Goal: Information Seeking & Learning: Learn about a topic

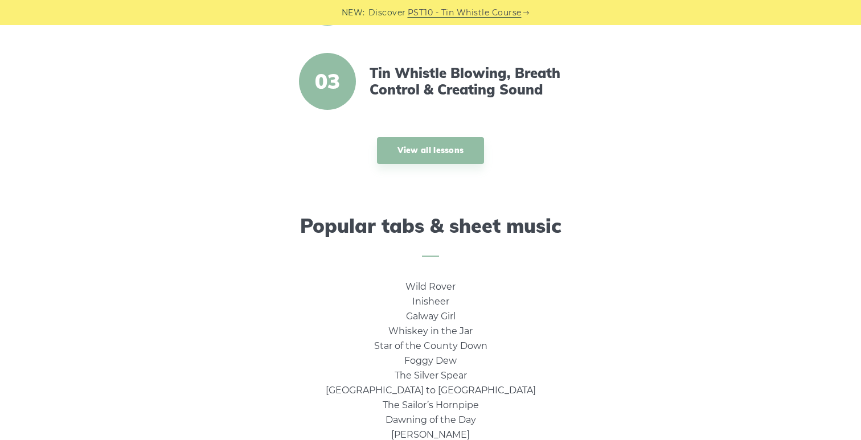
scroll to position [574, 0]
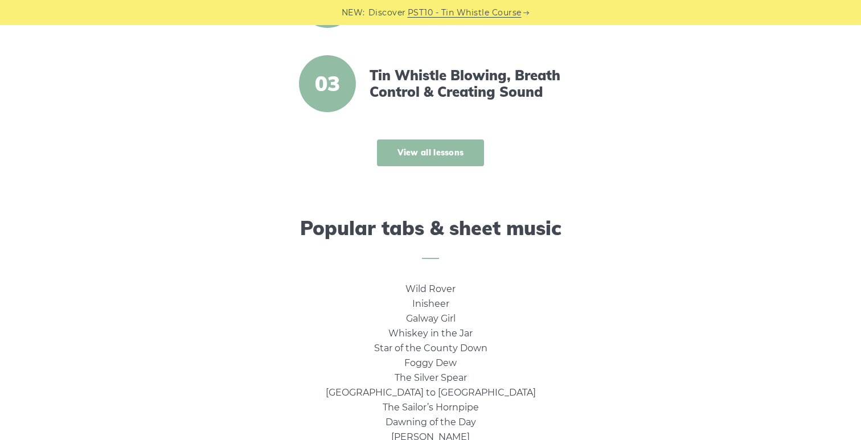
click at [455, 158] on link "View all lessons" at bounding box center [431, 153] width 108 height 27
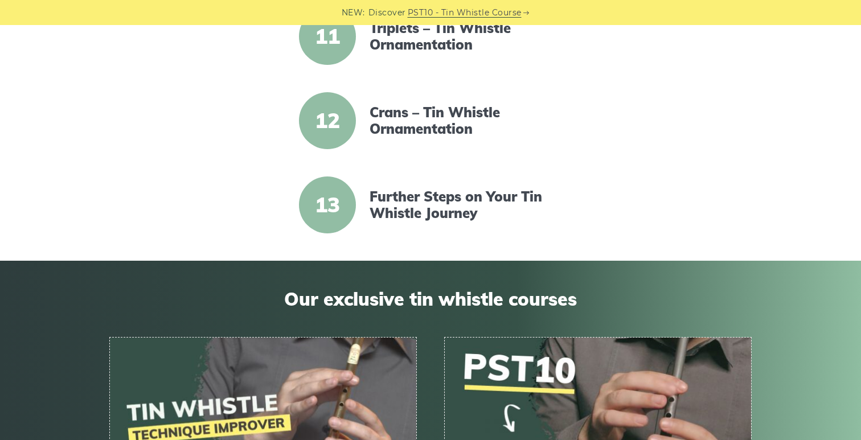
scroll to position [1162, 0]
click at [447, 116] on link "Crans – Tin Whistle Ornamentation" at bounding box center [468, 120] width 196 height 33
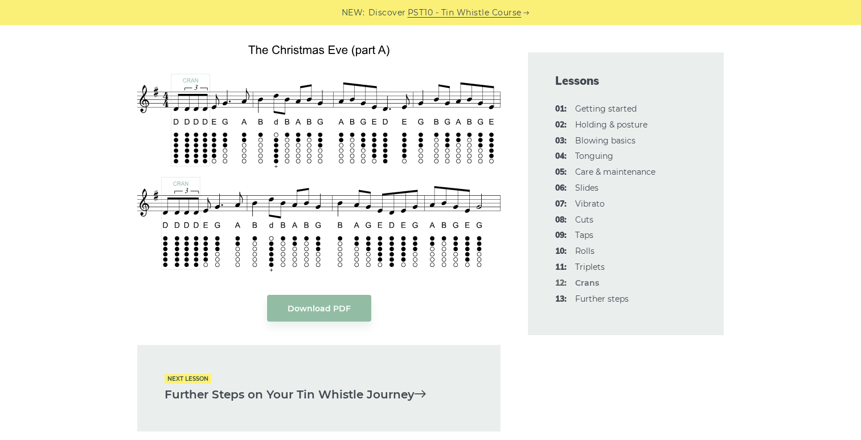
scroll to position [2730, 0]
